Goal: Find specific page/section: Find specific page/section

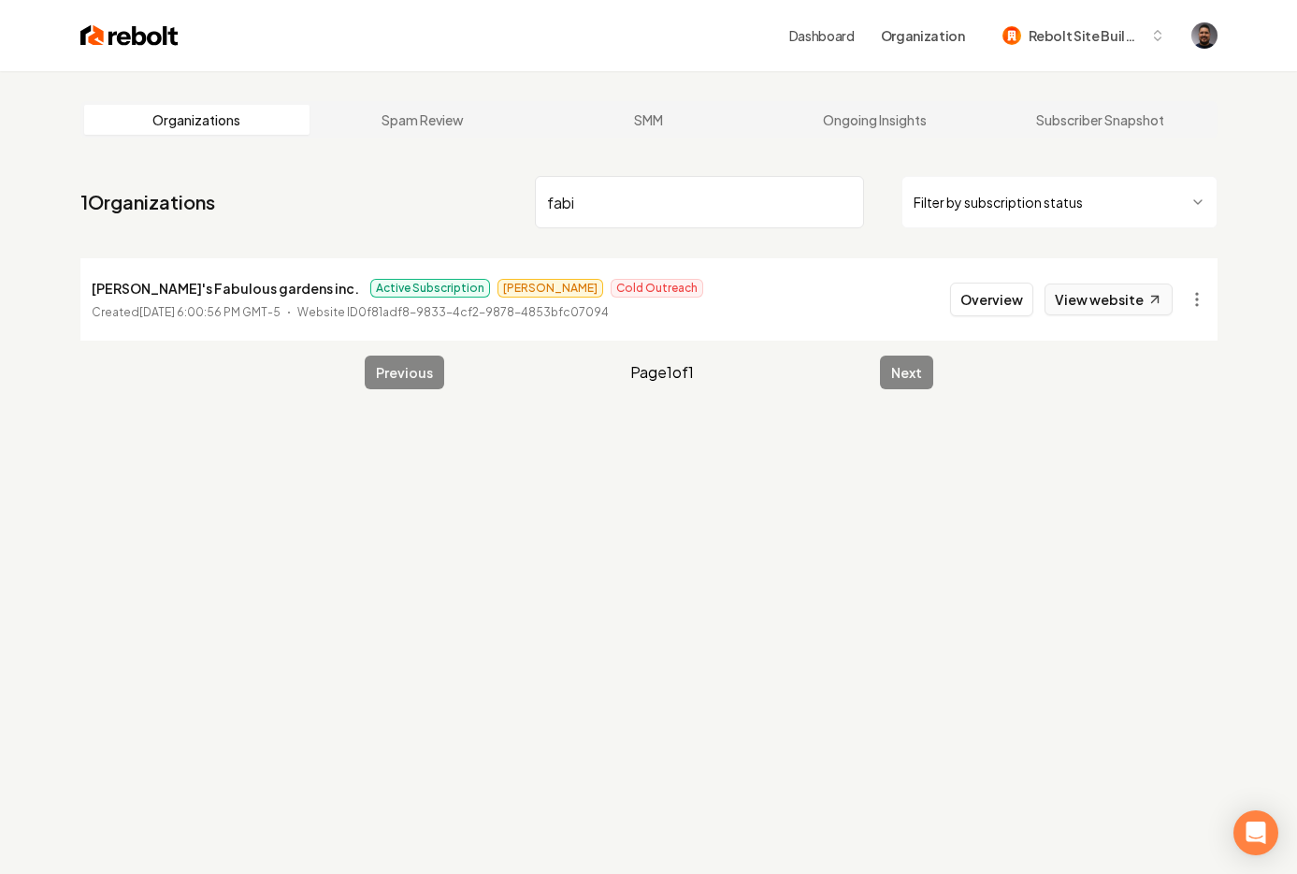
type input "fabi"
click at [1004, 330] on li "[PERSON_NAME]'s Fabulous gardens inc. Active Subscription Omar Cold Outreach Cr…" at bounding box center [648, 299] width 1137 height 82
click at [998, 308] on button "Overview" at bounding box center [991, 299] width 83 height 34
